Goal: Communication & Community: Connect with others

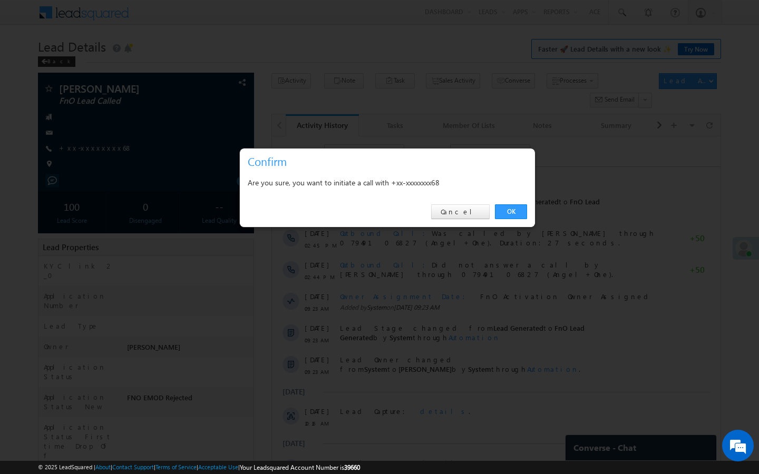
click at [502, 201] on div "OK Cancel" at bounding box center [387, 212] width 295 height 30
click at [503, 206] on link "OK" at bounding box center [511, 211] width 32 height 15
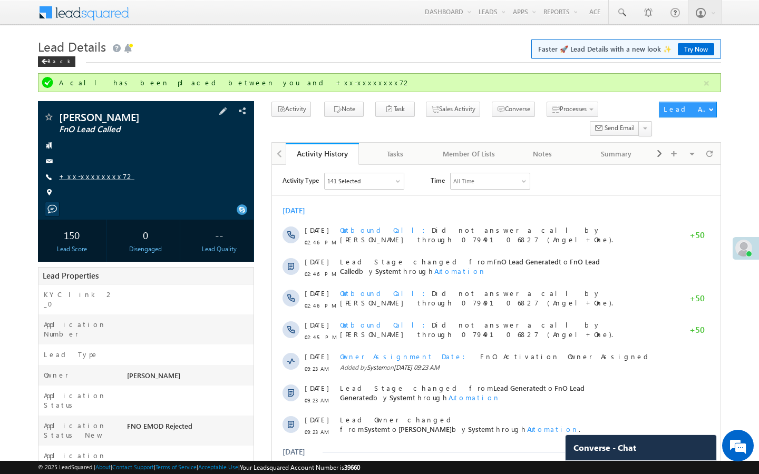
click at [98, 173] on link "+xx-xxxxxxxx72" at bounding box center [96, 176] width 75 height 9
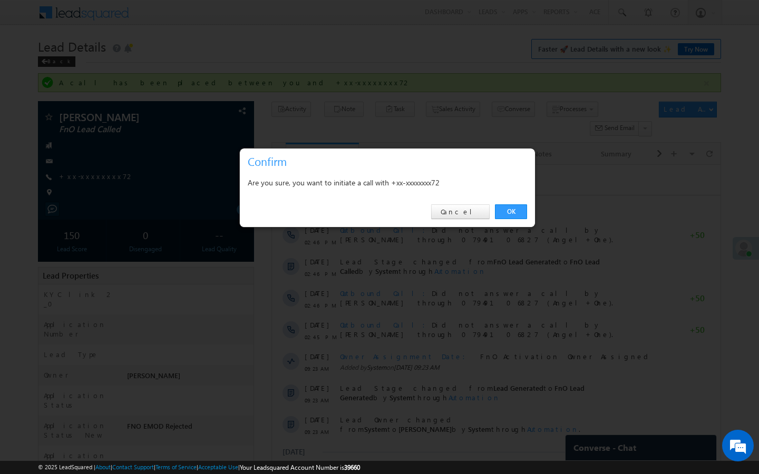
click at [519, 220] on div "OK Cancel" at bounding box center [387, 212] width 295 height 30
click at [519, 215] on link "OK" at bounding box center [511, 211] width 32 height 15
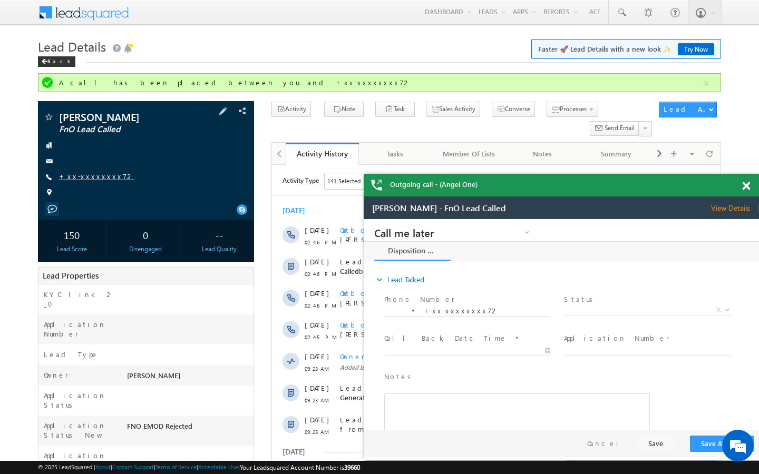
click at [94, 179] on link "+xx-xxxxxxxx72" at bounding box center [96, 176] width 75 height 9
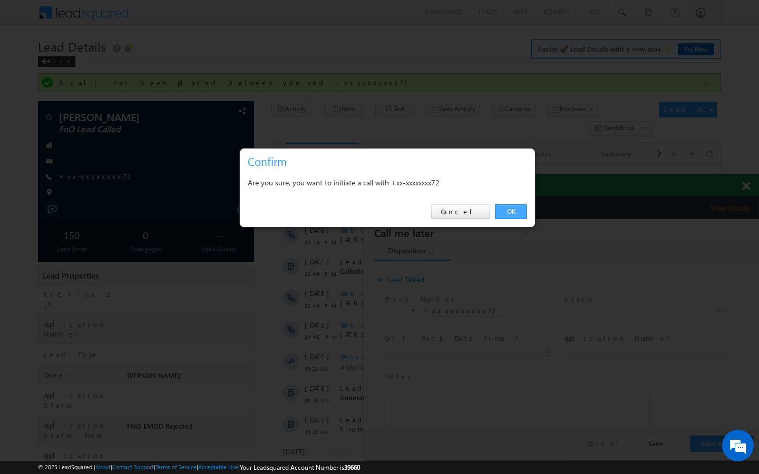
drag, startPoint x: 505, startPoint y: 208, endPoint x: 138, endPoint y: 3, distance: 420.3
click at [505, 208] on link "OK" at bounding box center [511, 211] width 32 height 15
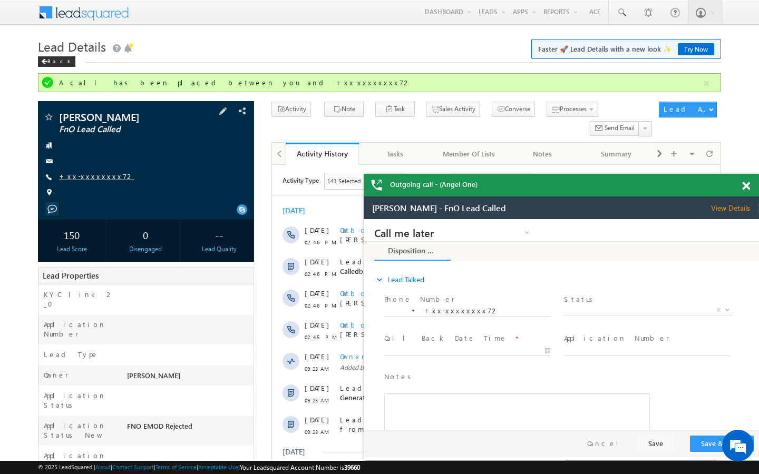
click at [89, 173] on link "+xx-xxxxxxxx72" at bounding box center [96, 176] width 75 height 9
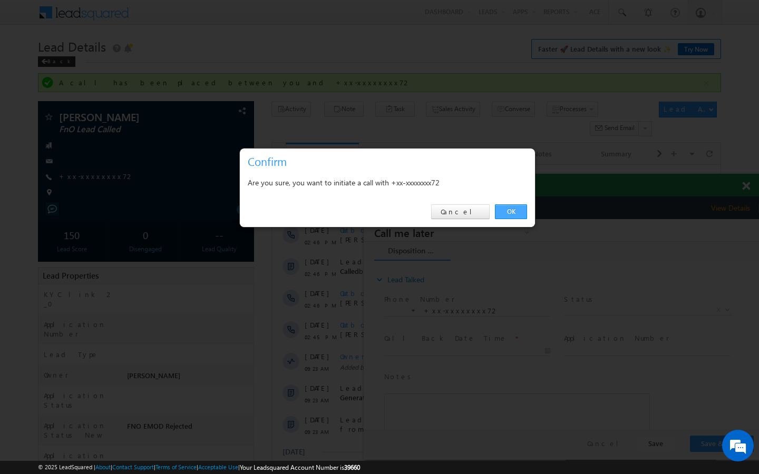
click at [514, 211] on link "OK" at bounding box center [511, 211] width 32 height 15
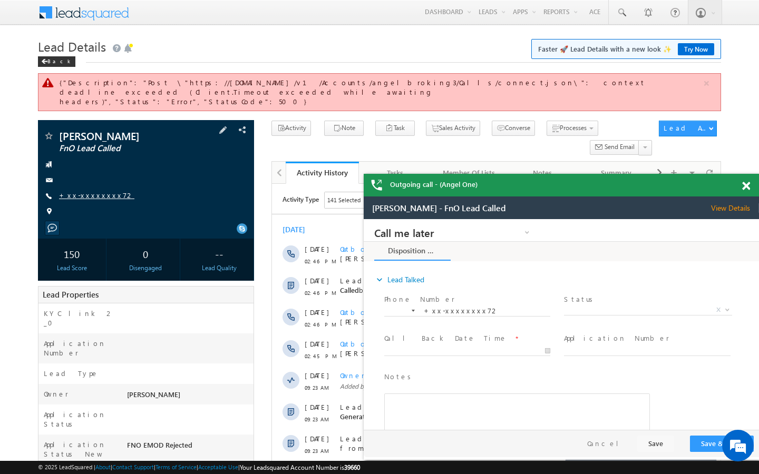
click at [74, 191] on link "+xx-xxxxxxxx72" at bounding box center [96, 195] width 75 height 9
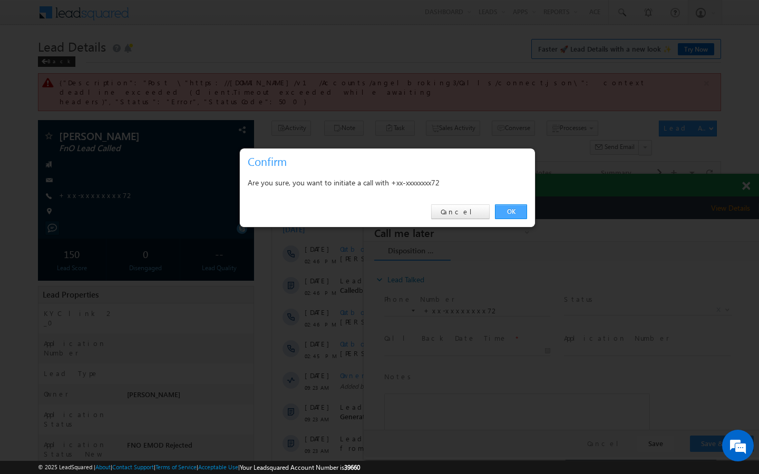
click at [513, 207] on link "OK" at bounding box center [511, 211] width 32 height 15
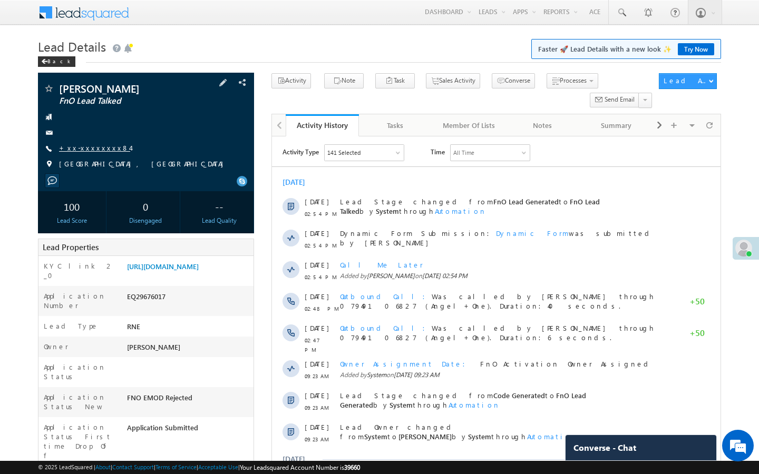
click at [88, 150] on link "+xx-xxxxxxxx84" at bounding box center [94, 147] width 71 height 9
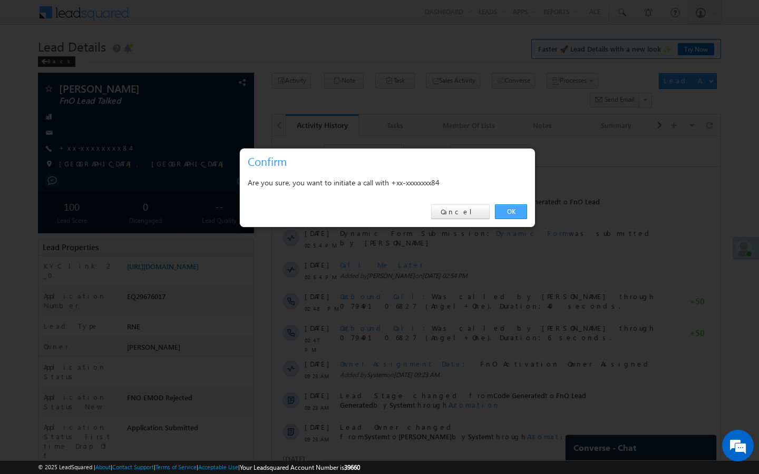
click at [506, 208] on link "OK" at bounding box center [511, 211] width 32 height 15
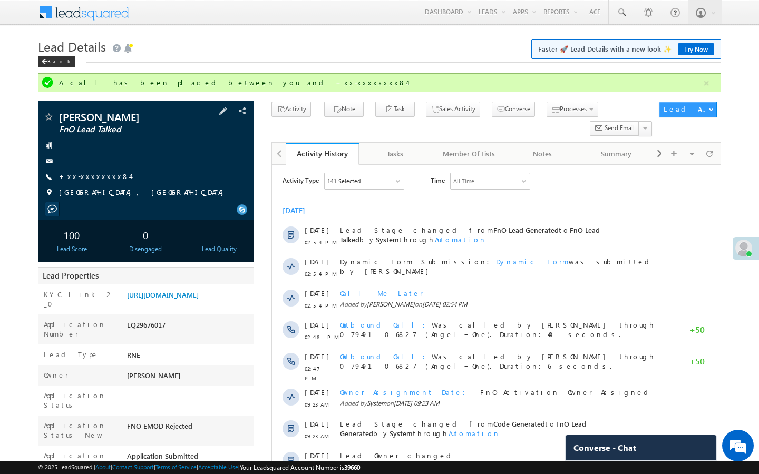
click at [96, 173] on link "+xx-xxxxxxxx84" at bounding box center [94, 176] width 71 height 9
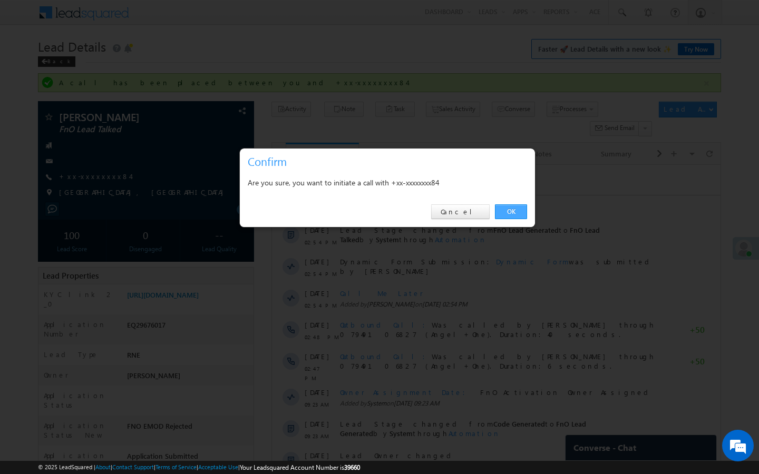
click at [514, 213] on link "OK" at bounding box center [511, 211] width 32 height 15
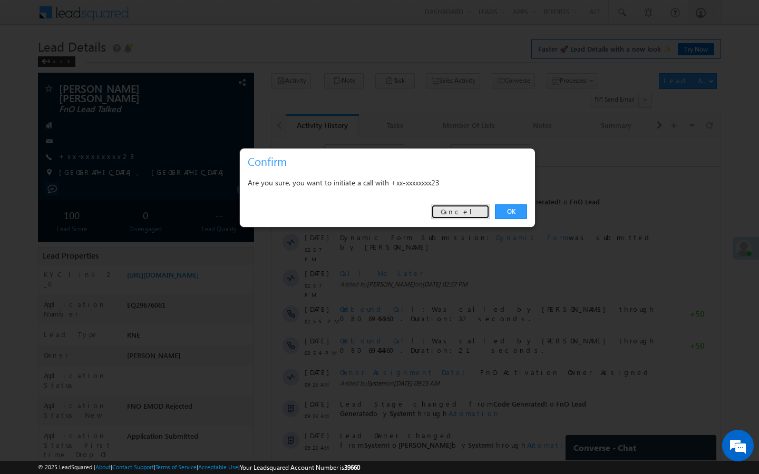
drag, startPoint x: 477, startPoint y: 209, endPoint x: 97, endPoint y: 27, distance: 421.6
click at [477, 209] on link "Cancel" at bounding box center [460, 211] width 58 height 15
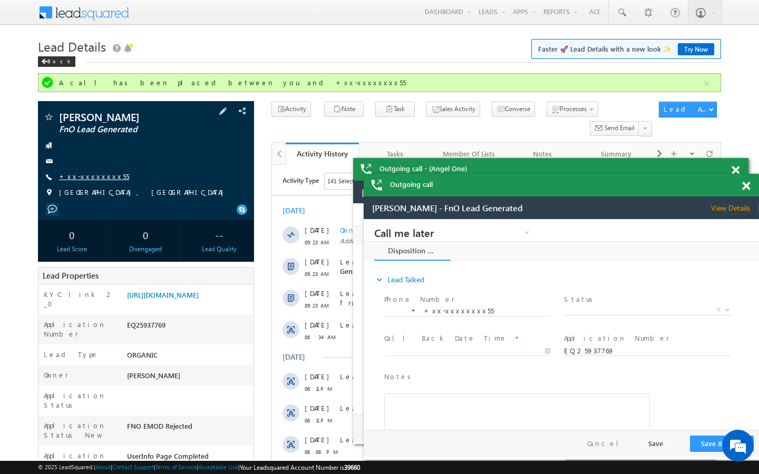
click at [89, 176] on link "+xx-xxxxxxxx55" at bounding box center [94, 176] width 70 height 9
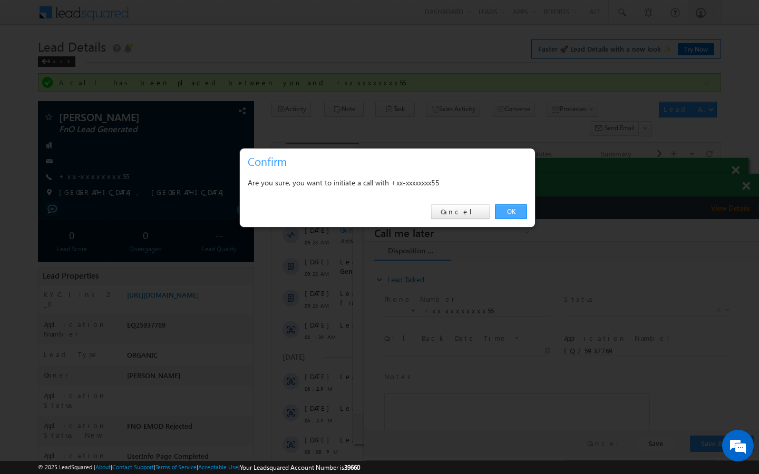
click at [502, 211] on link "OK" at bounding box center [511, 211] width 32 height 15
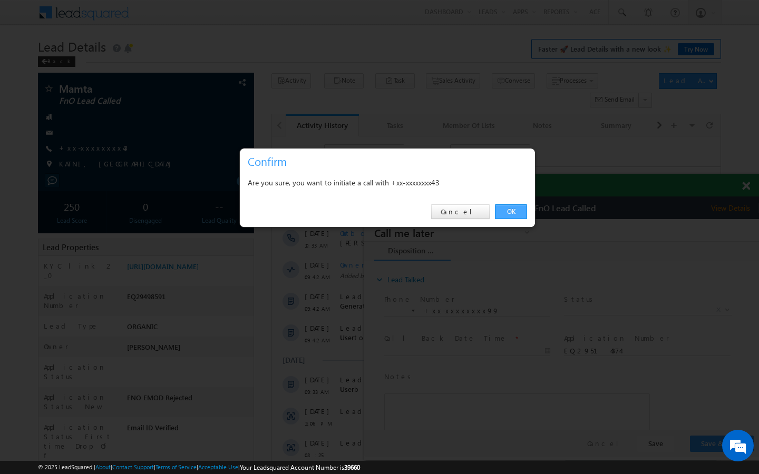
click at [512, 205] on link "OK" at bounding box center [511, 211] width 32 height 15
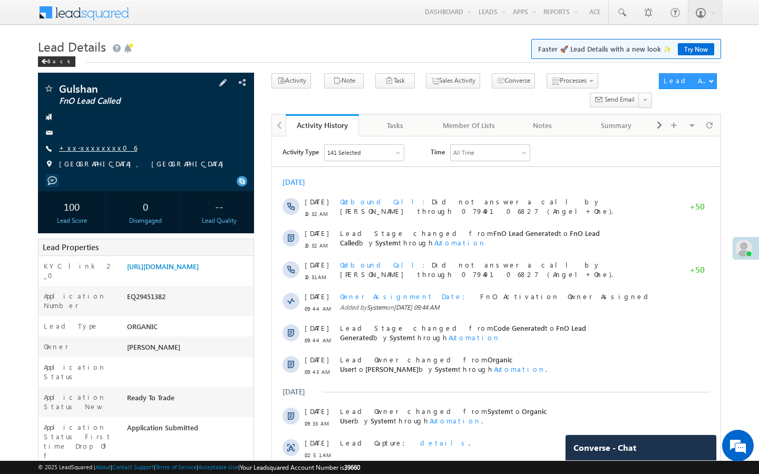
click at [96, 149] on link "+xx-xxxxxxxx06" at bounding box center [98, 147] width 78 height 9
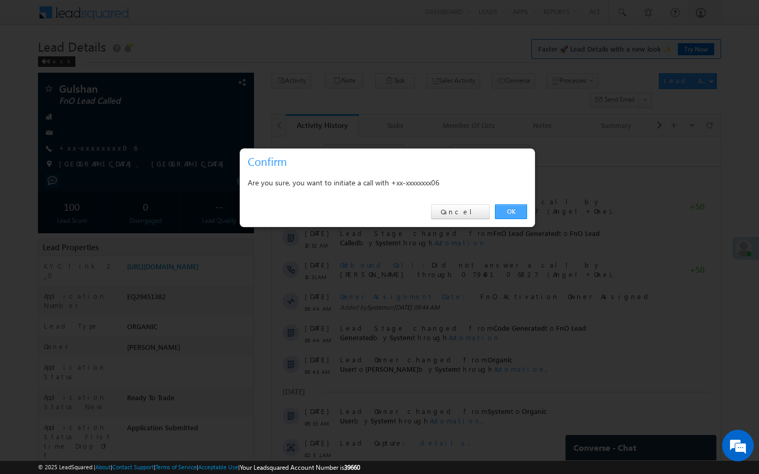
drag, startPoint x: 516, startPoint y: 206, endPoint x: 12, endPoint y: 147, distance: 507.1
click at [516, 206] on link "OK" at bounding box center [511, 211] width 32 height 15
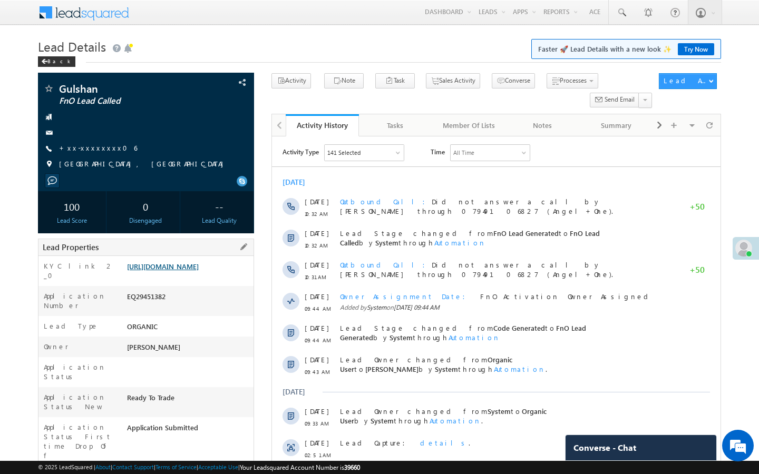
click at [199, 271] on link "https://angelbroking1-pk3em7sa.customui-test.leadsquared.com?leadId=fbb201b6-7d…" at bounding box center [163, 266] width 72 height 9
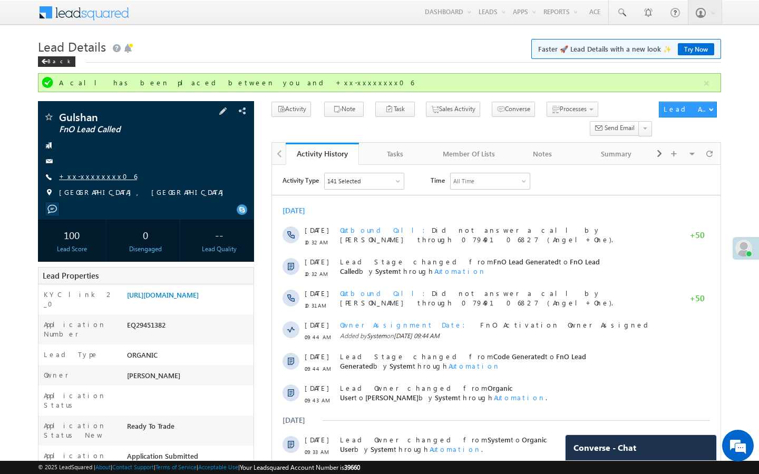
click at [101, 177] on link "+xx-xxxxxxxx06" at bounding box center [98, 176] width 78 height 9
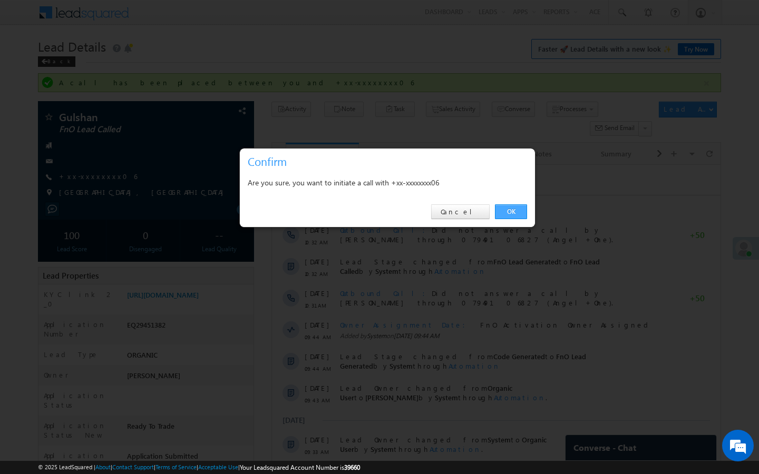
click at [511, 213] on link "OK" at bounding box center [511, 211] width 32 height 15
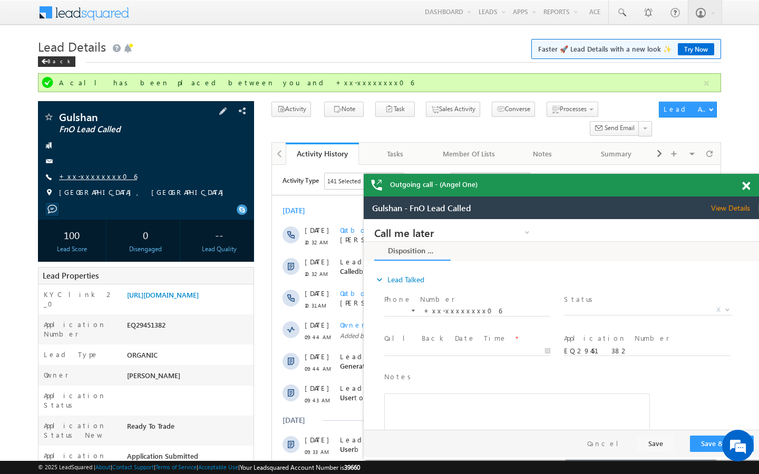
click at [90, 178] on link "+xx-xxxxxxxx06" at bounding box center [98, 176] width 78 height 9
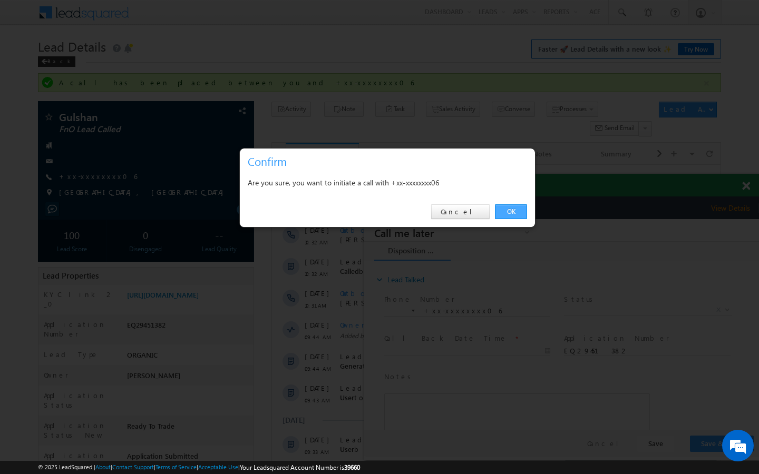
click at [515, 213] on link "OK" at bounding box center [511, 211] width 32 height 15
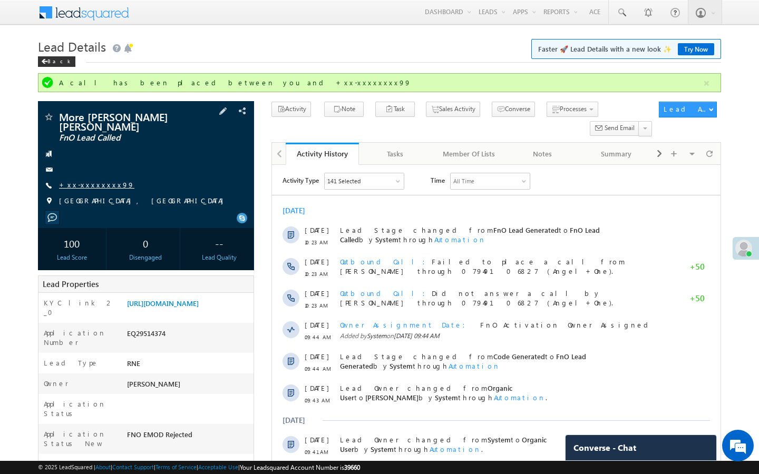
click at [93, 180] on link "+xx-xxxxxxxx99" at bounding box center [96, 184] width 75 height 9
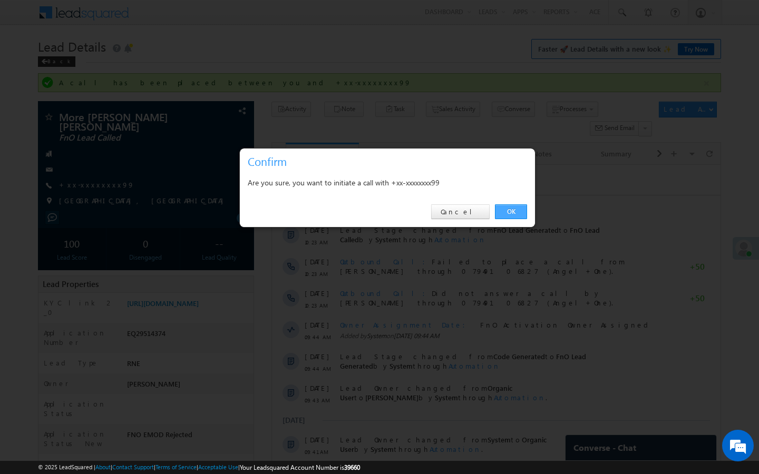
click at [513, 213] on link "OK" at bounding box center [511, 211] width 32 height 15
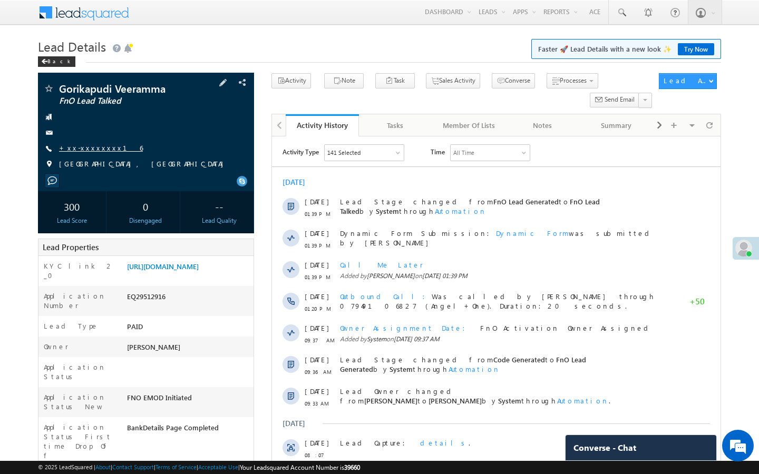
click at [95, 151] on link "+xx-xxxxxxxx16" at bounding box center [101, 147] width 84 height 9
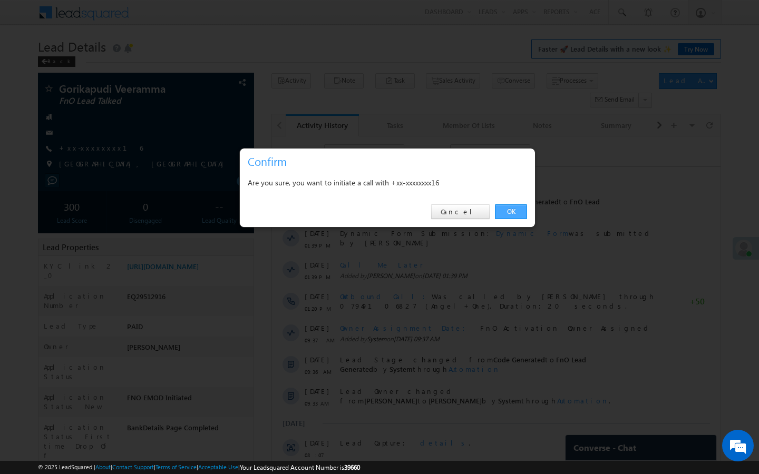
click at [511, 210] on link "OK" at bounding box center [511, 211] width 32 height 15
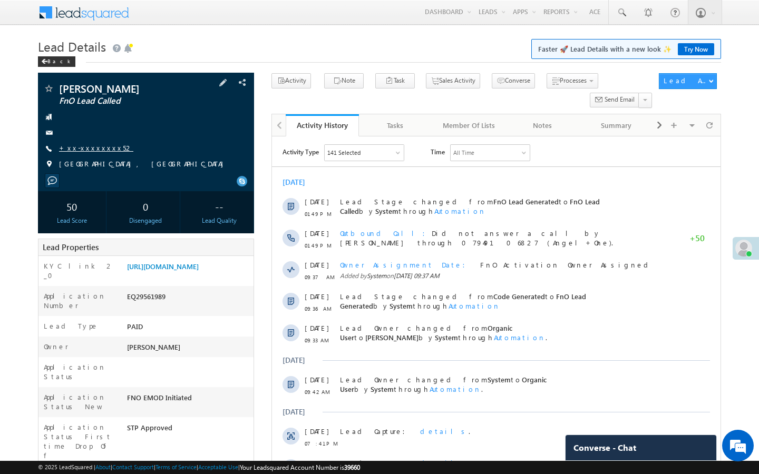
click at [81, 146] on link "+xx-xxxxxxxx52" at bounding box center [96, 147] width 74 height 9
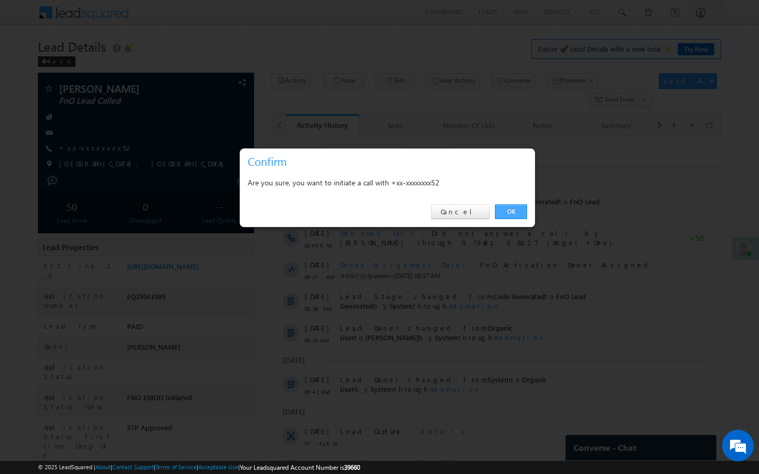
click at [505, 217] on link "OK" at bounding box center [511, 211] width 32 height 15
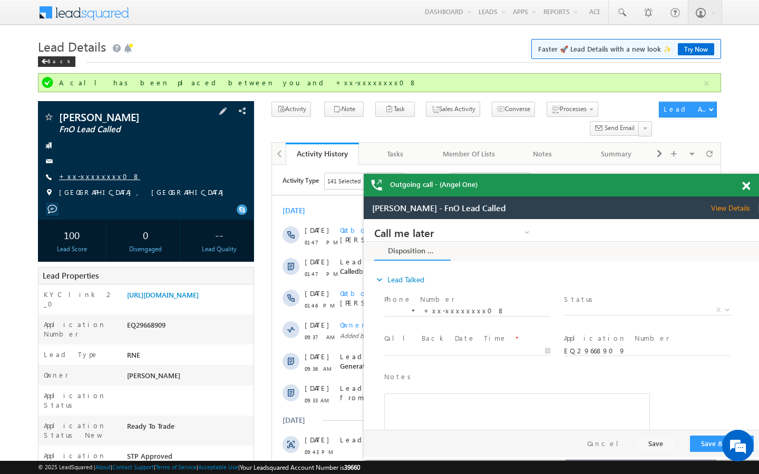
click at [84, 172] on link "+xx-xxxxxxxx08" at bounding box center [99, 176] width 81 height 9
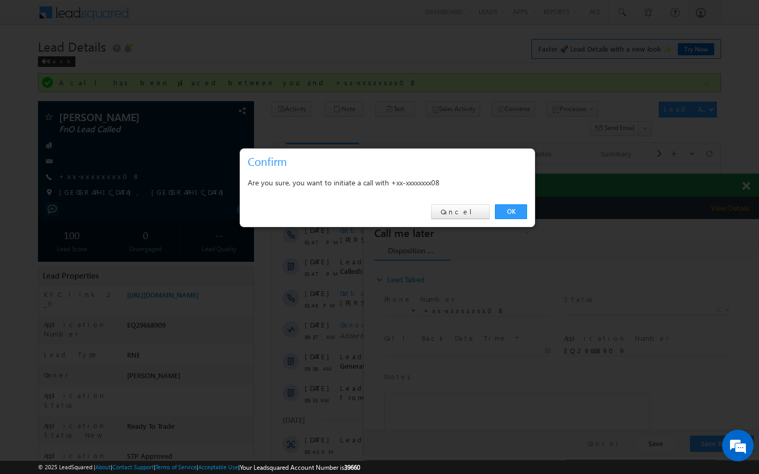
click at [529, 218] on div "OK Cancel" at bounding box center [387, 212] width 295 height 30
click at [520, 217] on link "OK" at bounding box center [511, 211] width 32 height 15
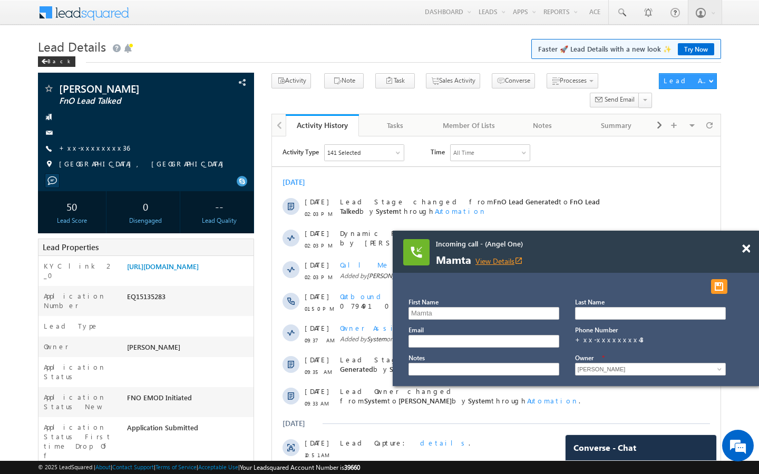
click at [506, 263] on link "View Details open_in_new" at bounding box center [498, 261] width 47 height 10
click at [93, 150] on link "+xx-xxxxxxxx36" at bounding box center [94, 147] width 71 height 9
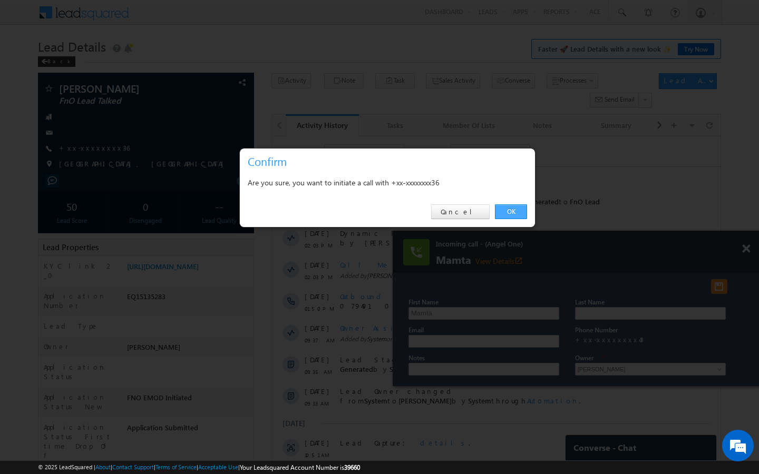
click at [514, 214] on link "OK" at bounding box center [511, 211] width 32 height 15
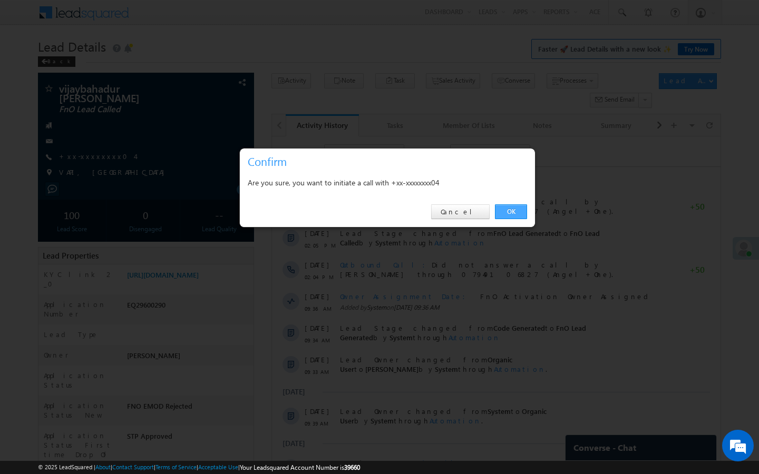
click at [517, 213] on link "OK" at bounding box center [511, 211] width 32 height 15
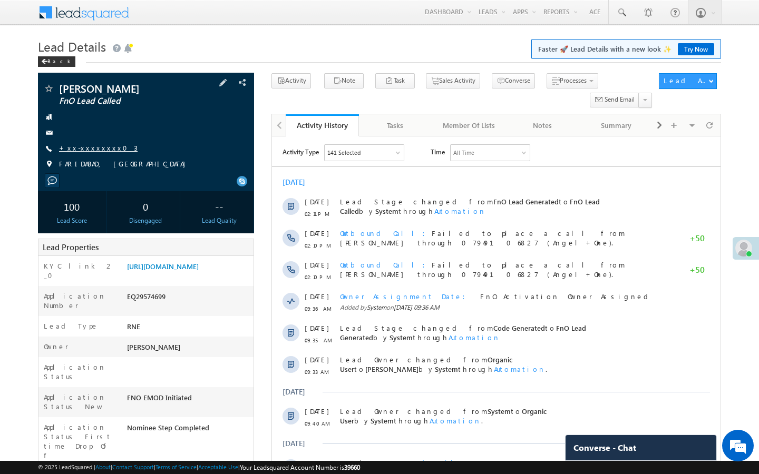
click at [89, 150] on link "+xx-xxxxxxxx03" at bounding box center [98, 147] width 79 height 9
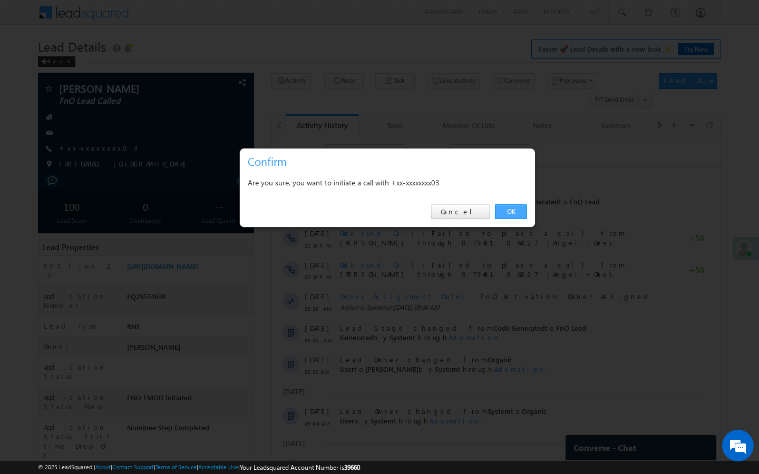
click at [512, 213] on link "OK" at bounding box center [511, 211] width 32 height 15
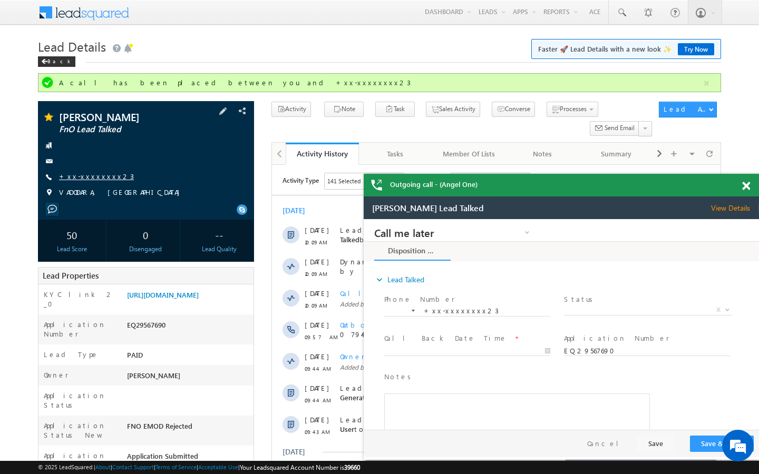
click at [84, 177] on link "+xx-xxxxxxxx23" at bounding box center [96, 176] width 75 height 9
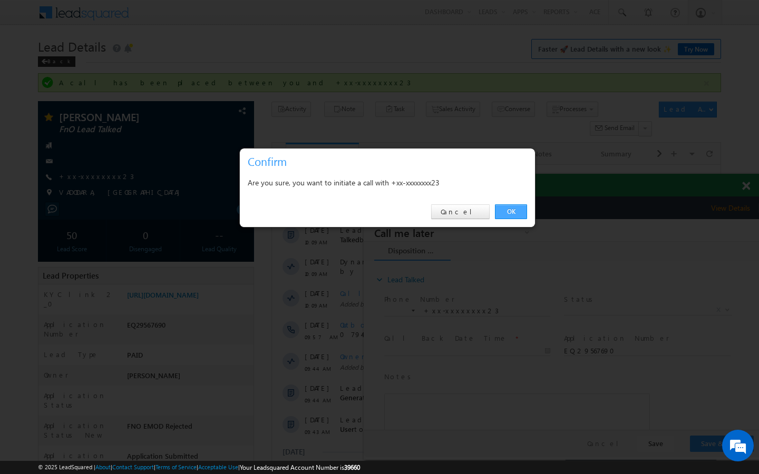
click at [501, 209] on link "OK" at bounding box center [511, 211] width 32 height 15
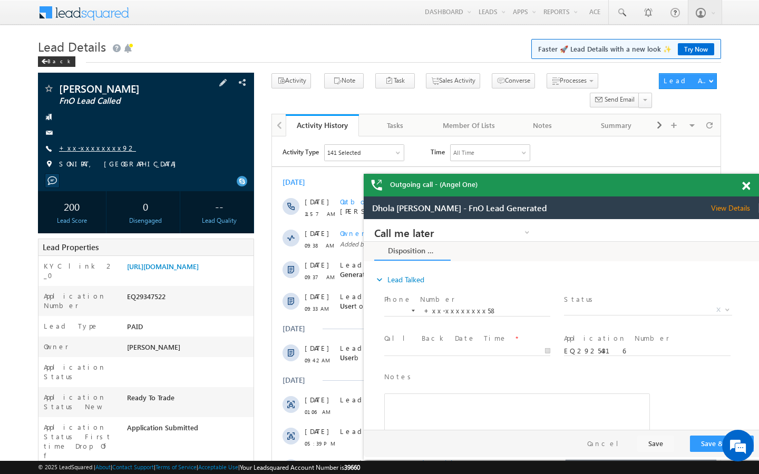
click at [100, 149] on link "+xx-xxxxxxxx92" at bounding box center [97, 147] width 77 height 9
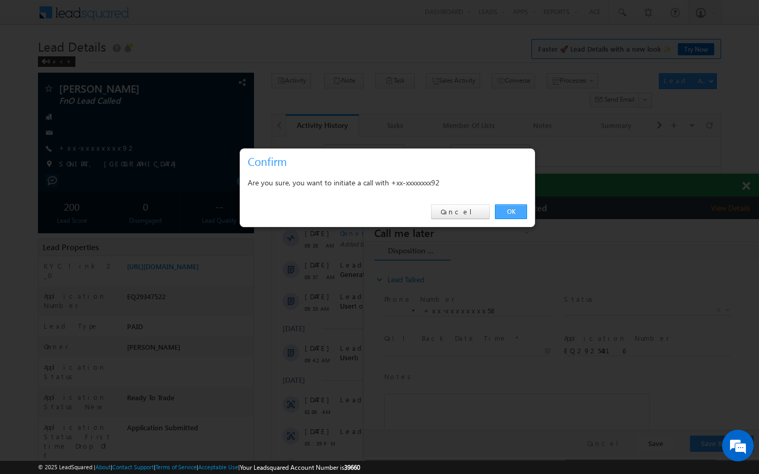
click at [524, 210] on link "OK" at bounding box center [511, 211] width 32 height 15
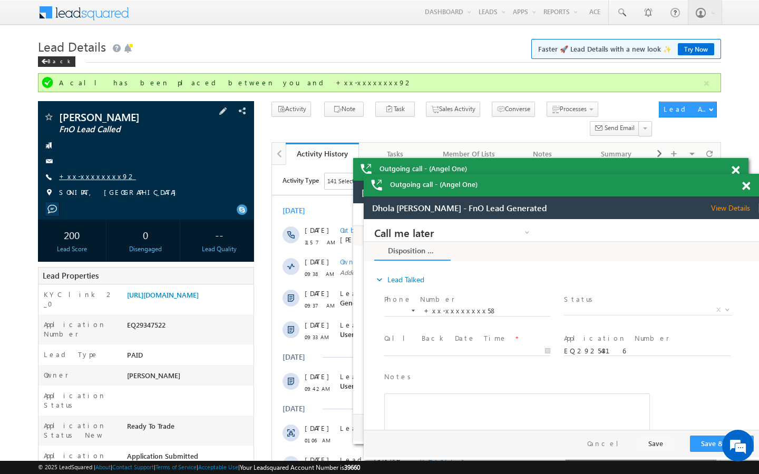
click at [92, 178] on link "+xx-xxxxxxxx92" at bounding box center [97, 176] width 77 height 9
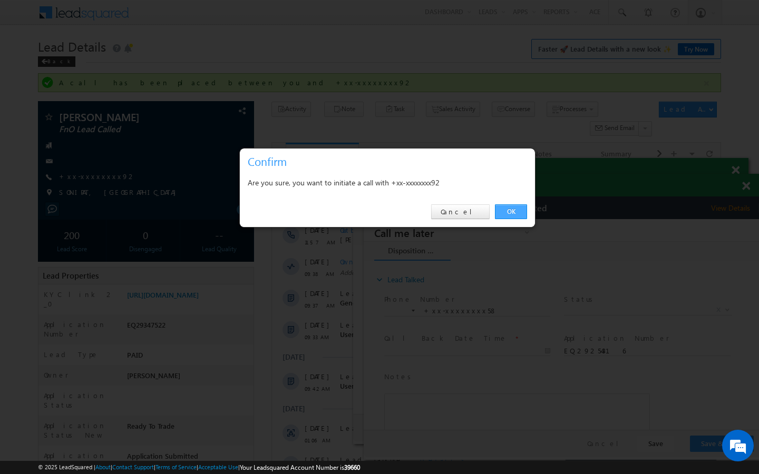
click at [516, 208] on link "OK" at bounding box center [511, 211] width 32 height 15
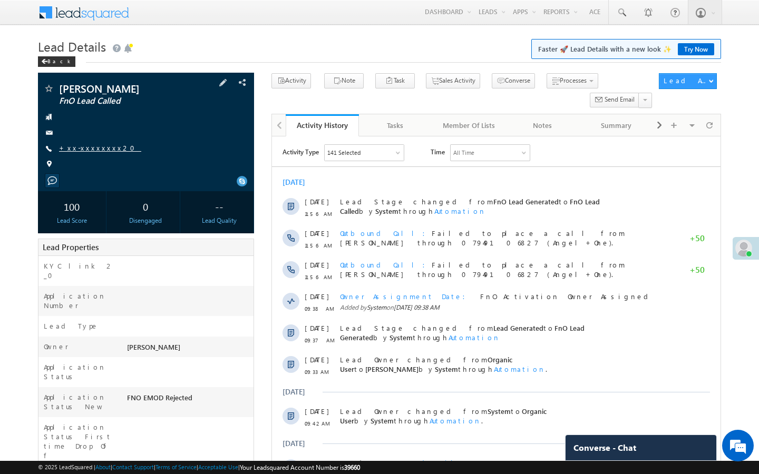
click at [91, 152] on link "+xx-xxxxxxxx20" at bounding box center [100, 147] width 82 height 9
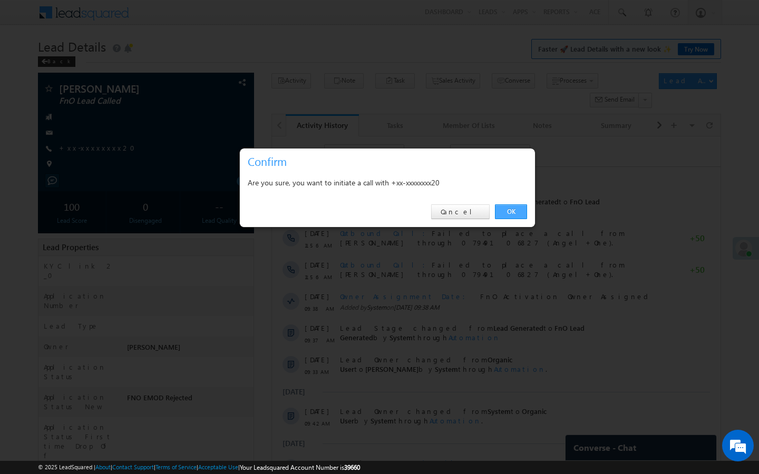
click at [515, 210] on link "OK" at bounding box center [511, 211] width 32 height 15
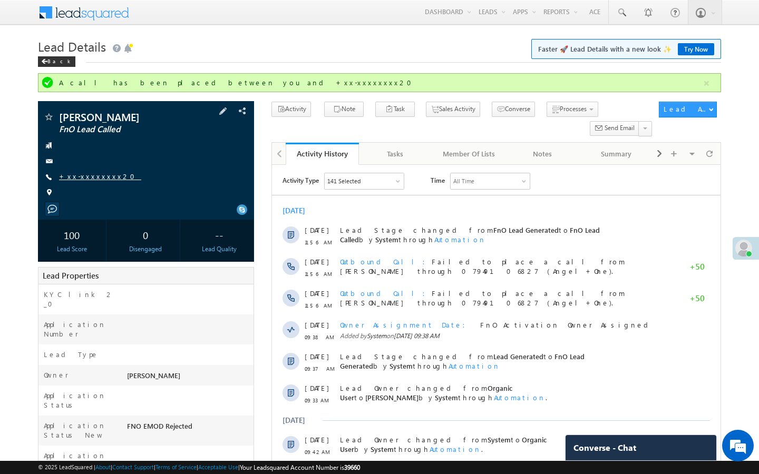
click at [101, 181] on link "+xx-xxxxxxxx20" at bounding box center [100, 176] width 82 height 9
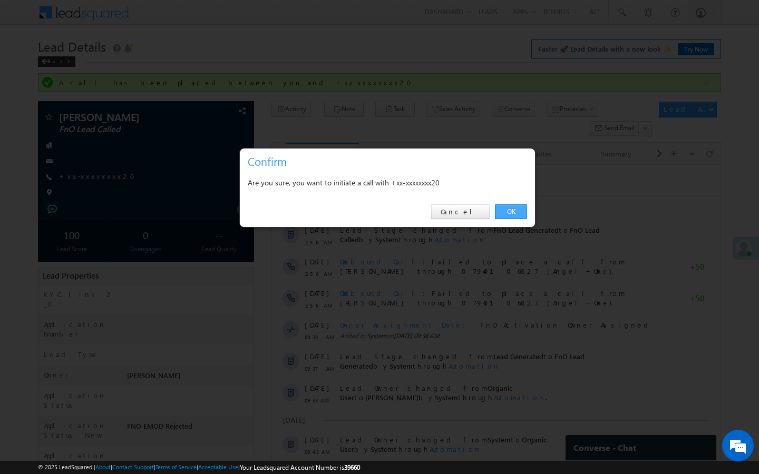
click at [521, 208] on link "OK" at bounding box center [511, 211] width 32 height 15
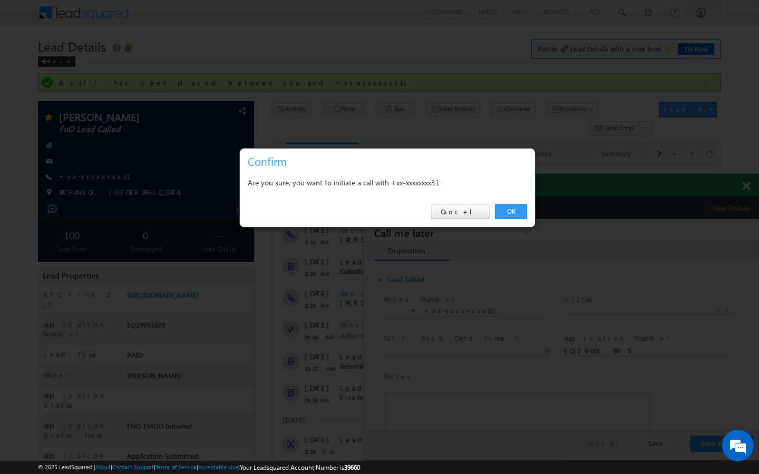
click at [513, 219] on div "OK Cancel" at bounding box center [387, 212] width 295 height 30
click at [511, 204] on link "OK" at bounding box center [511, 211] width 32 height 15
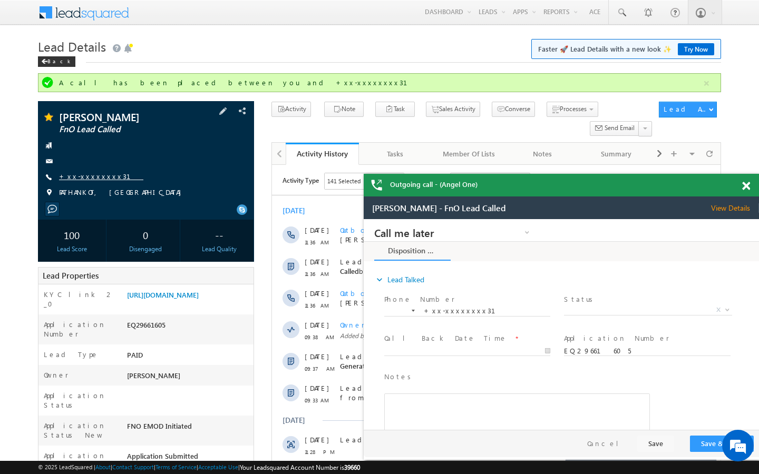
click at [100, 173] on link "+xx-xxxxxxxx31" at bounding box center [101, 176] width 84 height 9
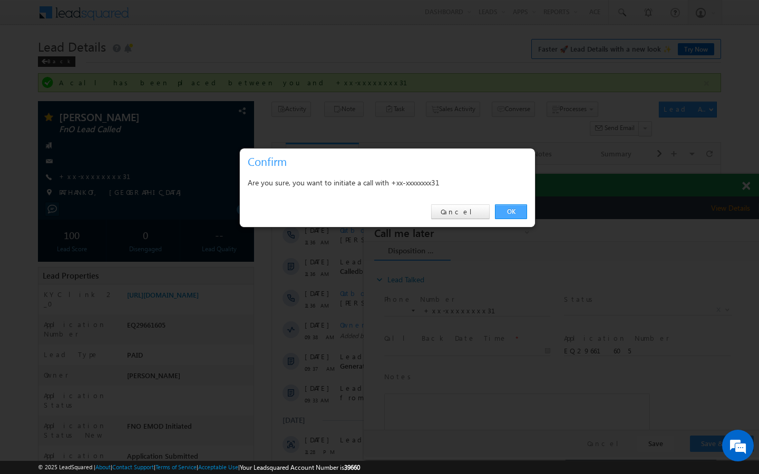
click at [513, 211] on link "OK" at bounding box center [511, 211] width 32 height 15
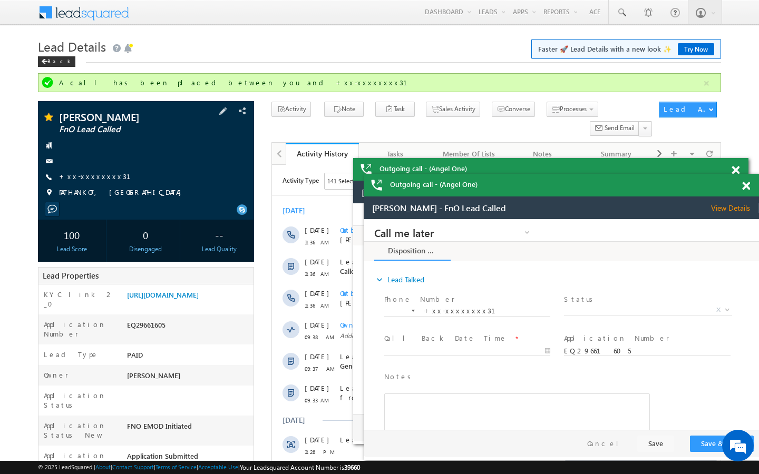
click at [80, 171] on div "Rohit Sharma FnO Lead Called +xx-xxxxxxxx31" at bounding box center [145, 158] width 205 height 92
click at [83, 179] on link "+xx-xxxxxxxx31" at bounding box center [101, 176] width 84 height 9
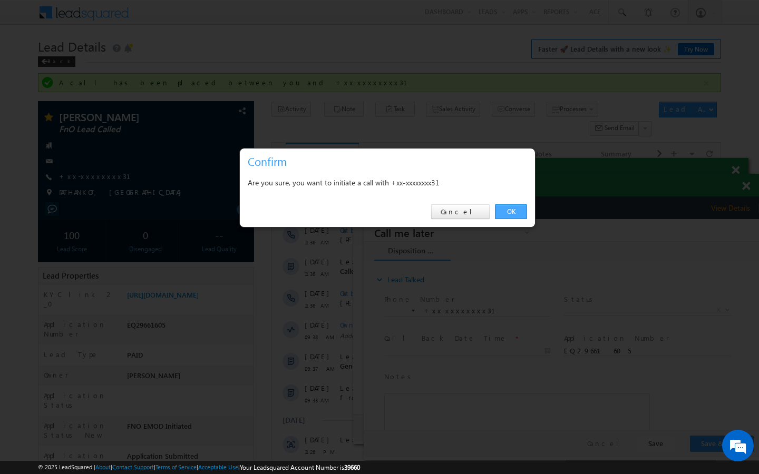
click at [505, 213] on link "OK" at bounding box center [511, 211] width 32 height 15
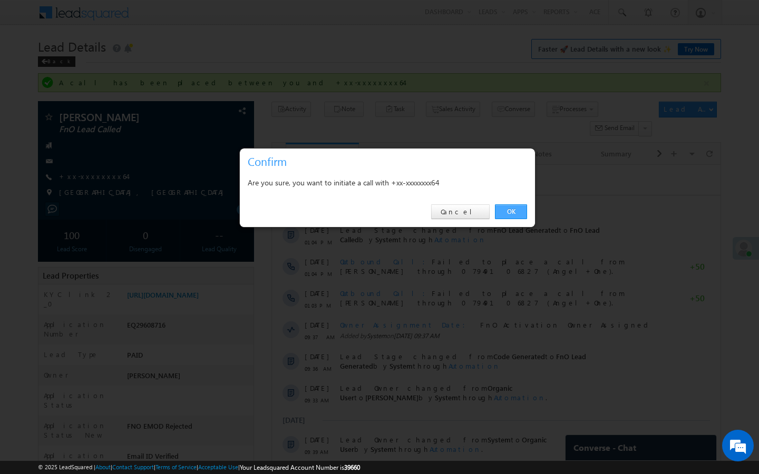
click at [509, 210] on link "OK" at bounding box center [511, 211] width 32 height 15
